Goal: Task Accomplishment & Management: Manage account settings

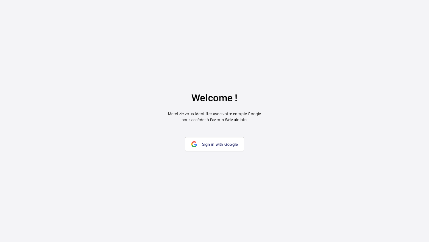
click at [207, 134] on wm-front-google-login "Welcome ! Merci de vous identifier avec votre compte Google pour accéder à l’ad…" at bounding box center [214, 121] width 429 height 242
click at [207, 149] on link "Sign in with Google" at bounding box center [214, 144] width 59 height 14
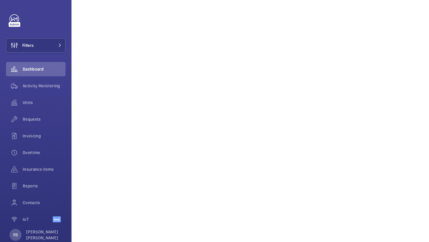
scroll to position [176, 0]
click at [33, 118] on span "Requests" at bounding box center [44, 119] width 43 height 6
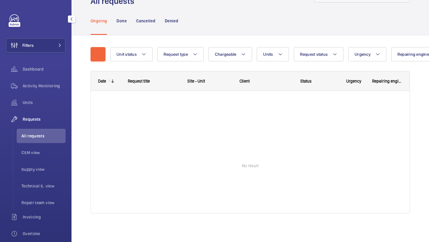
scroll to position [26, 0]
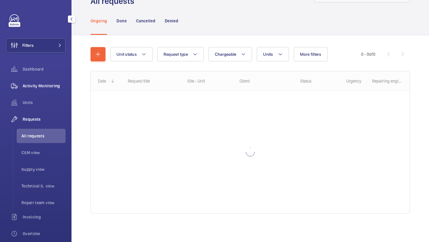
click at [52, 85] on span "Activity Monitoring" at bounding box center [44, 86] width 43 height 6
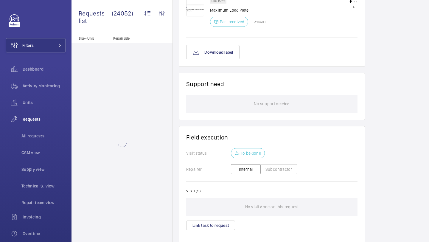
scroll to position [466, 0]
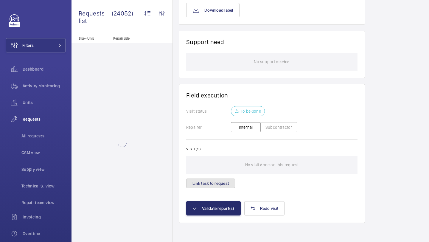
click at [221, 182] on button "Link task to request" at bounding box center [210, 183] width 49 height 10
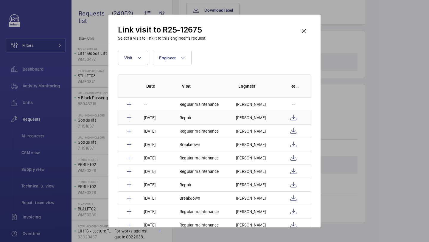
click at [226, 117] on td "Repair" at bounding box center [200, 117] width 56 height 13
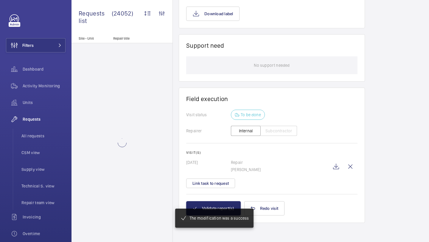
scroll to position [468, 0]
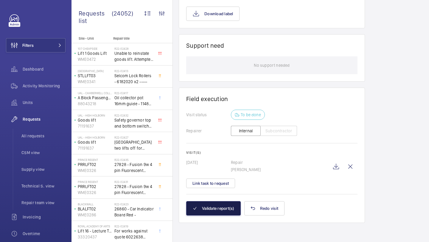
click at [224, 206] on button "Validate report(s)" at bounding box center [213, 208] width 54 height 14
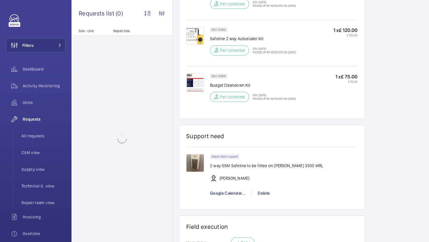
scroll to position [556, 0]
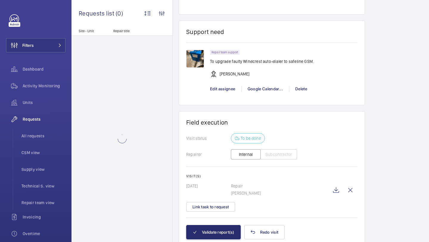
scroll to position [454, 0]
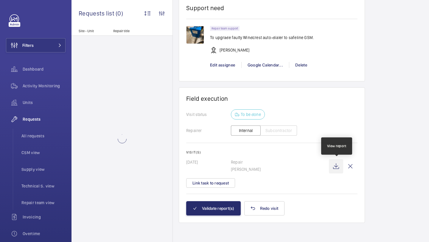
click at [332, 167] on wm-front-icon-button at bounding box center [336, 166] width 14 height 14
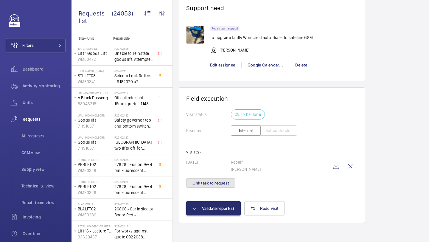
click at [218, 185] on button "Link task to request" at bounding box center [210, 183] width 49 height 10
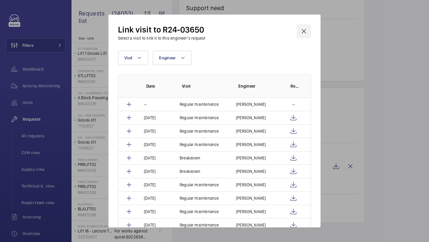
click at [303, 31] on wm-front-icon-button at bounding box center [303, 31] width 14 height 14
